Goal: Book appointment/travel/reservation

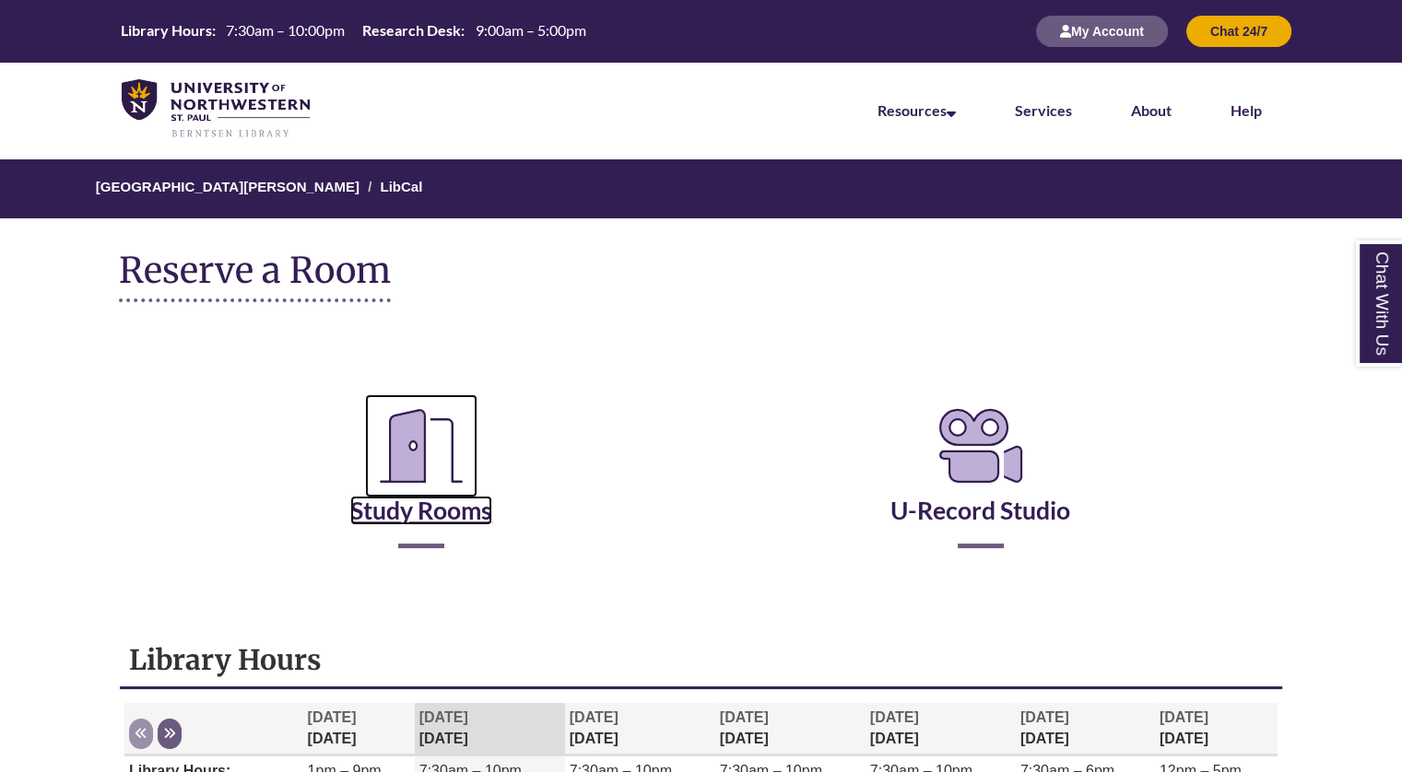
click at [429, 500] on link "Study Rooms" at bounding box center [421, 488] width 142 height 76
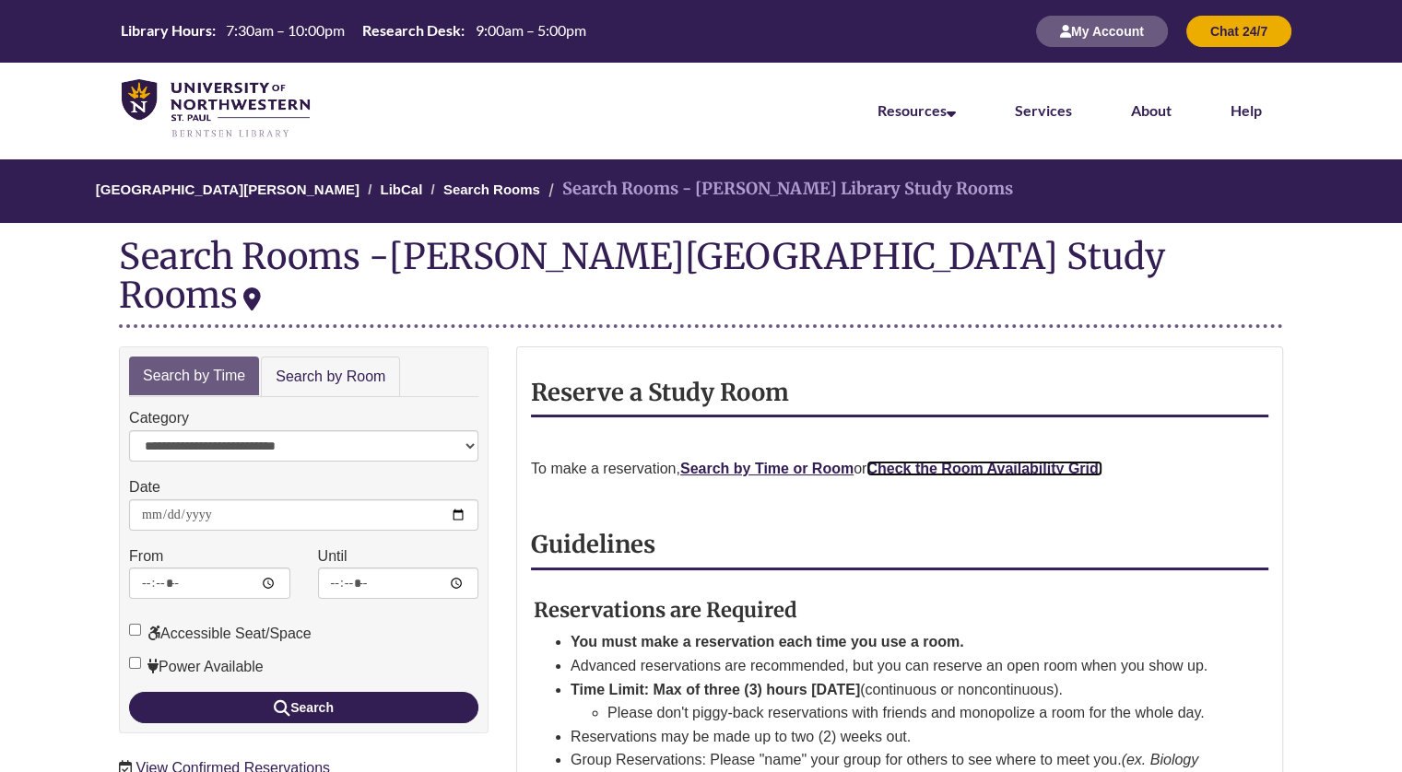
click at [929, 461] on strong "Check the Room Availability Grid." at bounding box center [984, 469] width 236 height 16
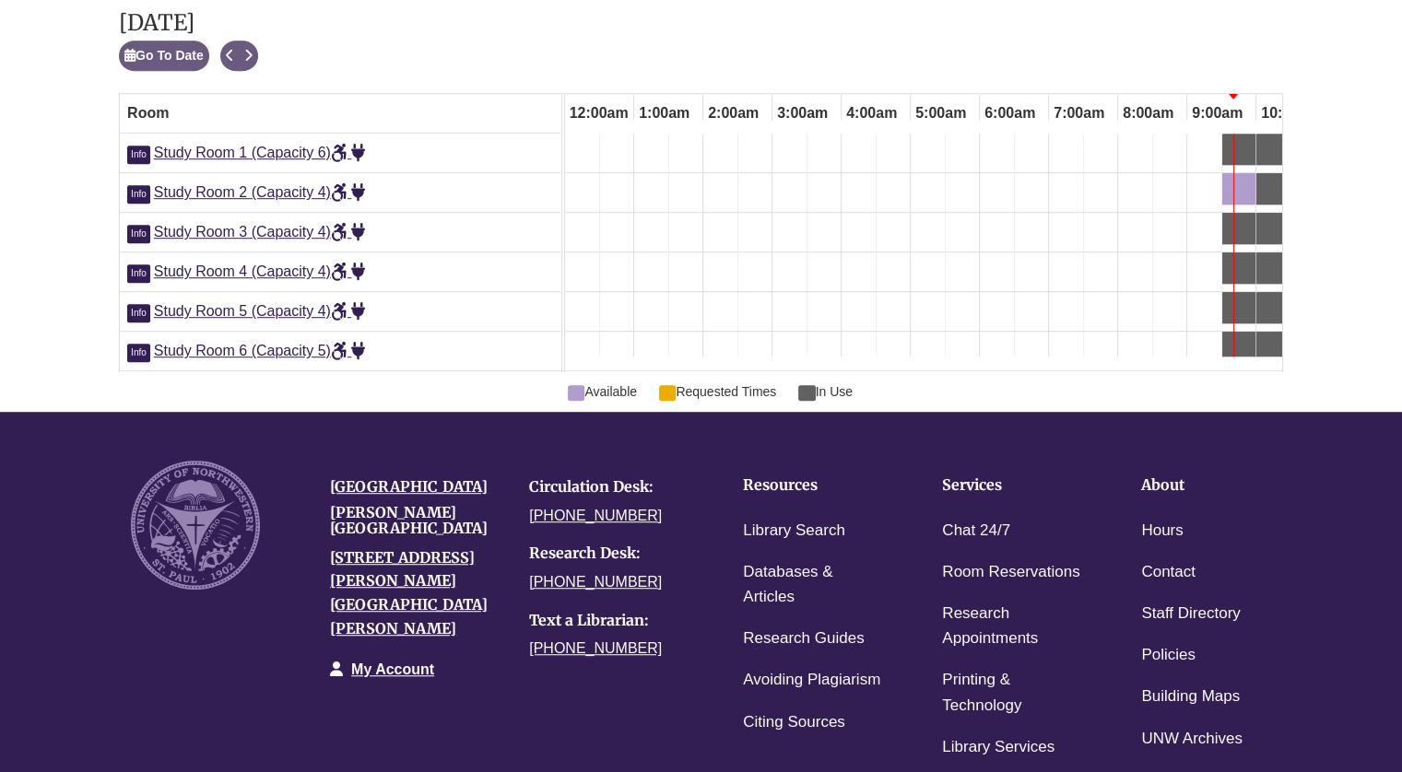
scroll to position [0, 553]
